Goal: Transaction & Acquisition: Purchase product/service

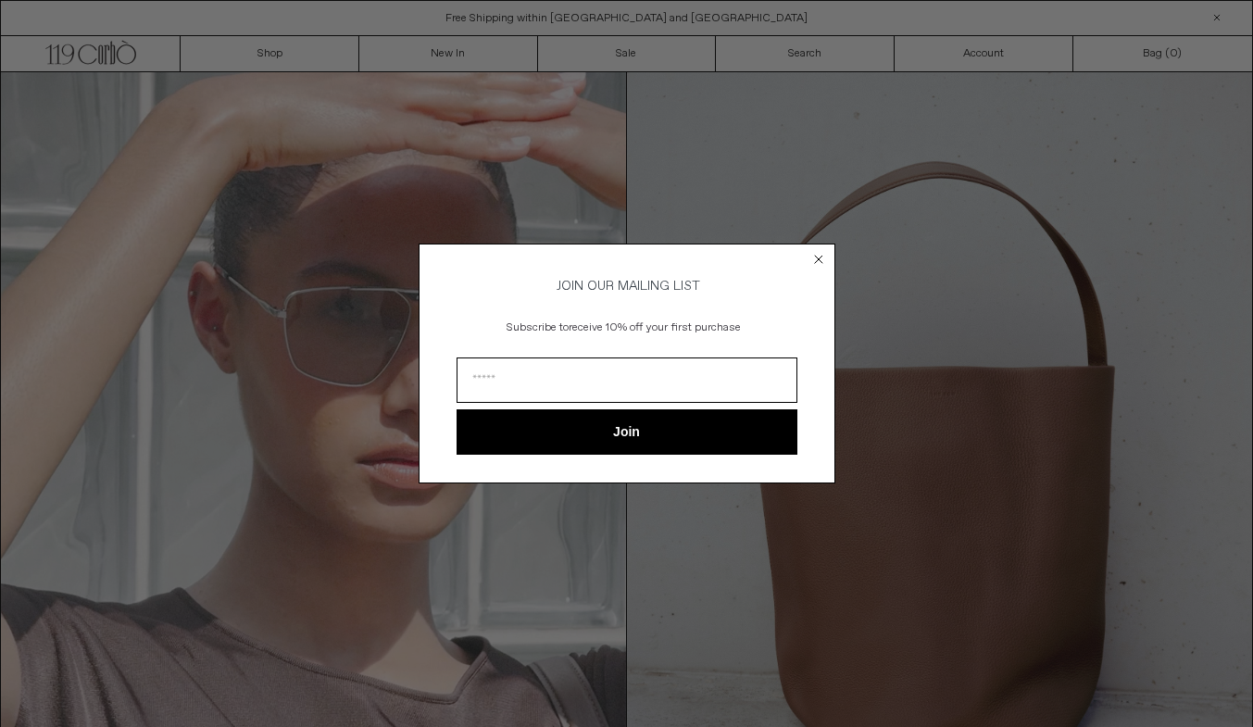
click at [814, 254] on circle "Close dialog" at bounding box center [818, 260] width 18 height 18
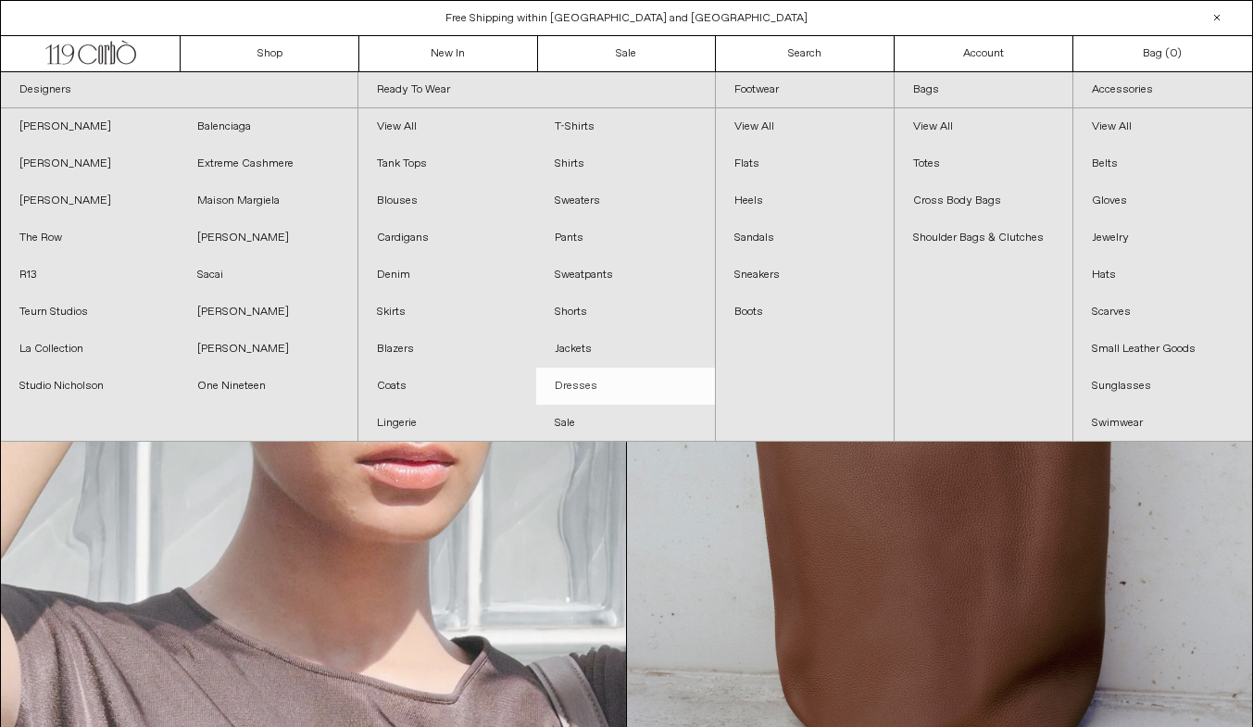
click at [588, 396] on link "Dresses" at bounding box center [625, 386] width 178 height 37
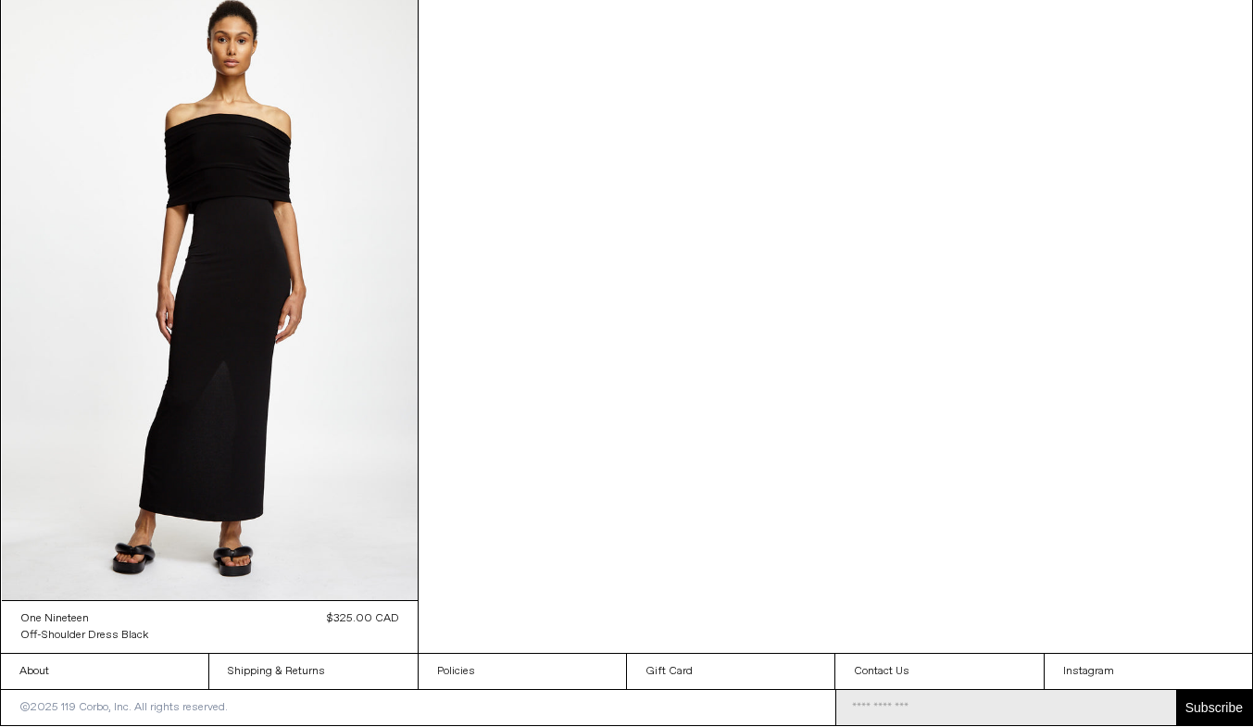
scroll to position [31, 0]
